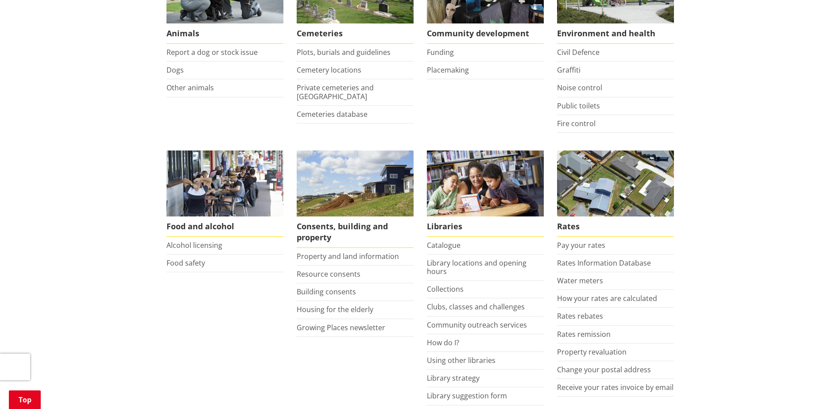
scroll to position [266, 0]
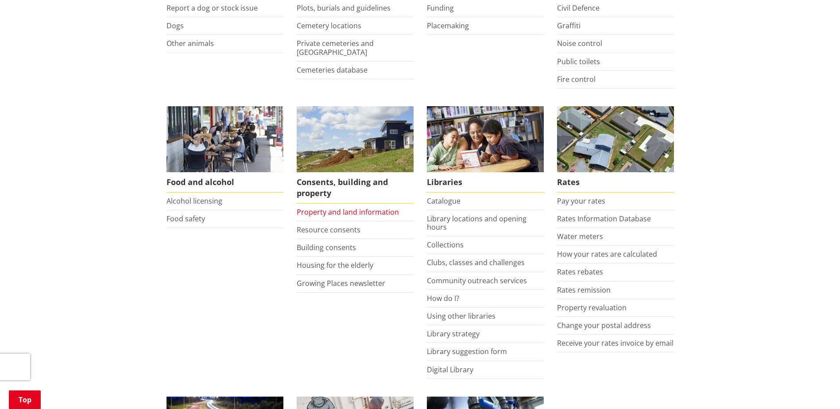
click at [360, 211] on link "Property and land information" at bounding box center [348, 212] width 102 height 10
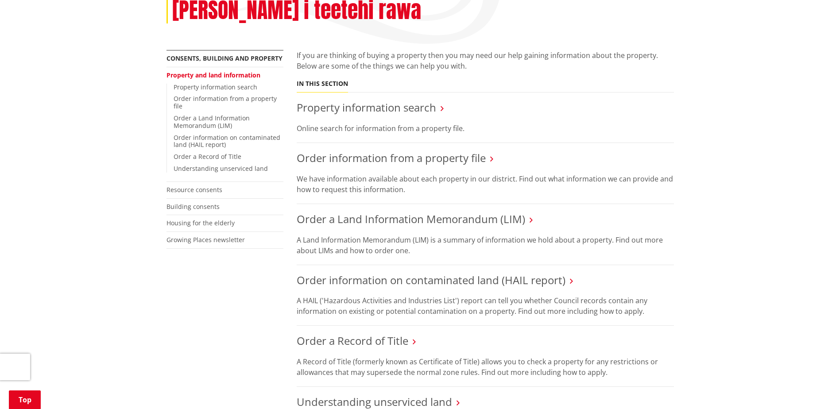
scroll to position [177, 0]
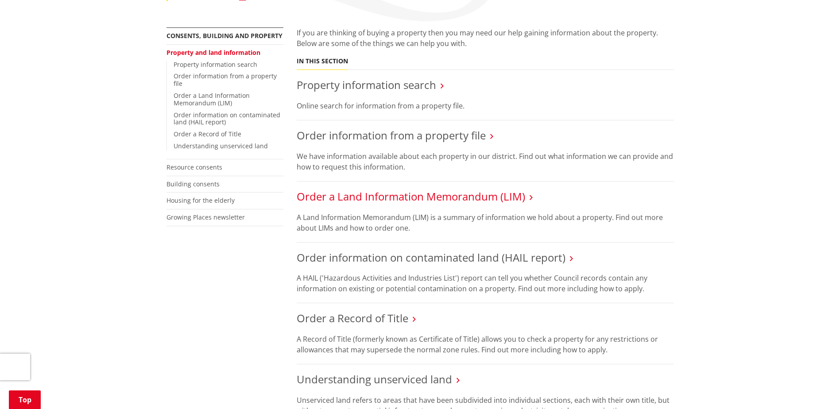
click at [378, 189] on link "Order a Land Information Memorandum (LIM)" at bounding box center [411, 196] width 229 height 15
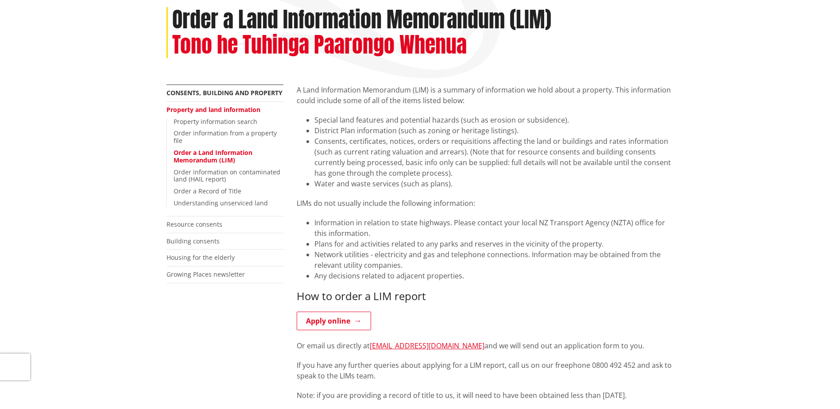
scroll to position [89, 0]
